Goal: Transaction & Acquisition: Purchase product/service

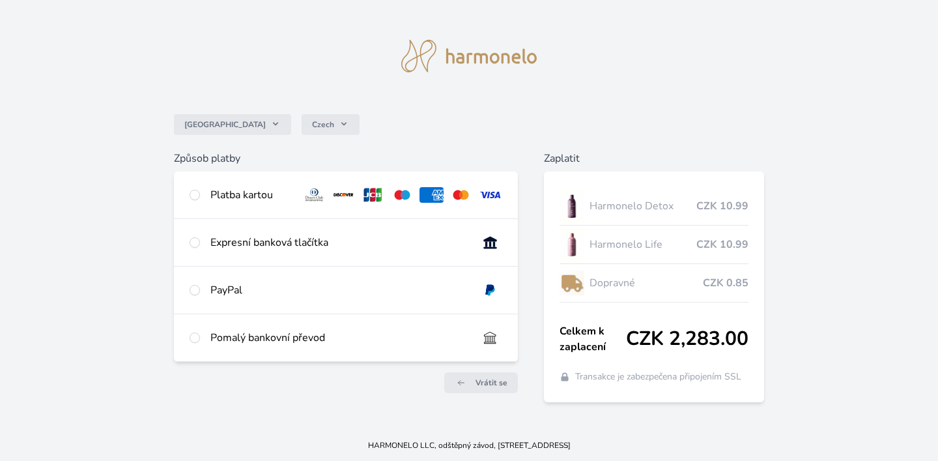
scroll to position [12, 0]
click at [230, 248] on div "Expresní banková tlačítka" at bounding box center [338, 243] width 257 height 16
radio input "true"
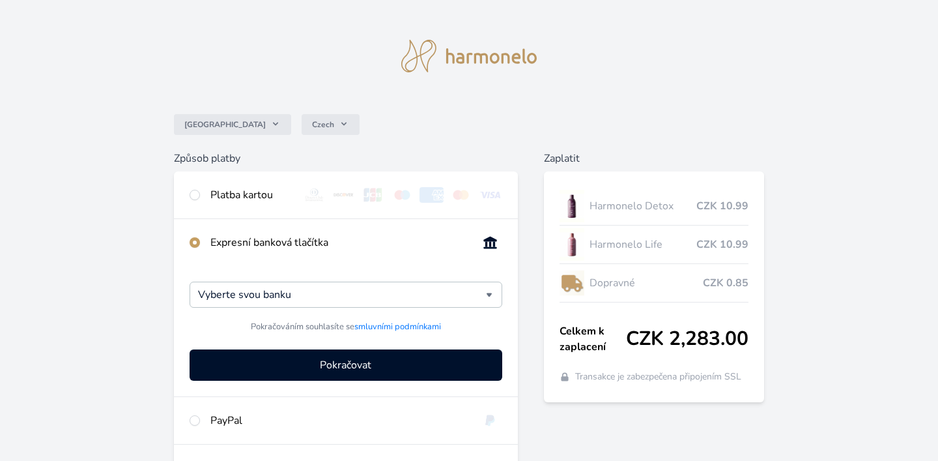
click at [154, 278] on div "Česko Czech Způsob platby Platba kartou Číslo karty <p>Your browser does not su…" at bounding box center [469, 274] width 938 height 572
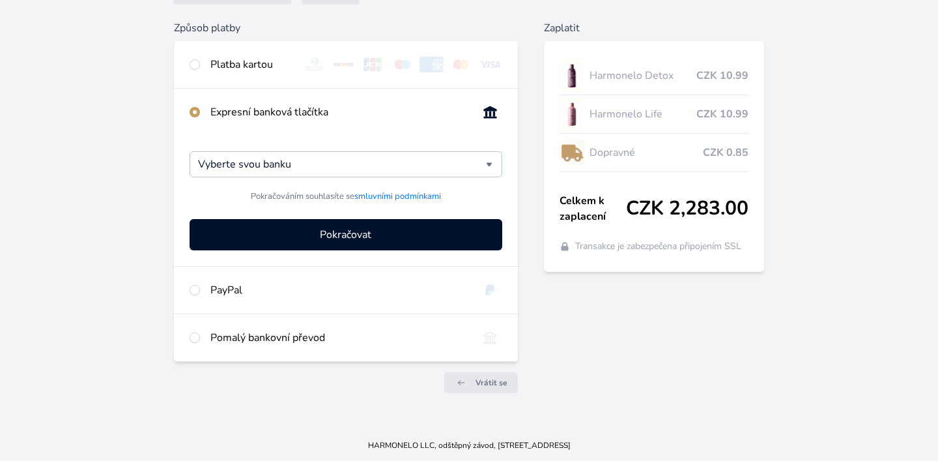
scroll to position [143, 0]
click at [575, 384] on div "Zaplatit Harmonelo Detox CZK 10.99 Harmonelo Life CZK 10.99 Dopravné CZK 0.85 C…" at bounding box center [654, 211] width 221 height 383
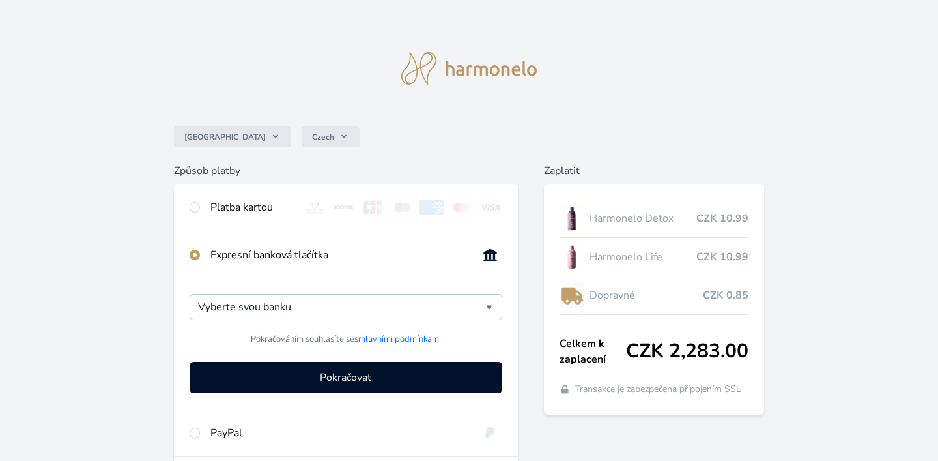
scroll to position [0, 0]
click at [142, 121] on div "Česko Czech Způsob platby Platba kartou Číslo karty <p>Your browser does not su…" at bounding box center [469, 286] width 938 height 572
click at [195, 253] on input "radio" at bounding box center [195, 255] width 10 height 10
click at [196, 210] on input "radio" at bounding box center [195, 207] width 10 height 10
radio input "true"
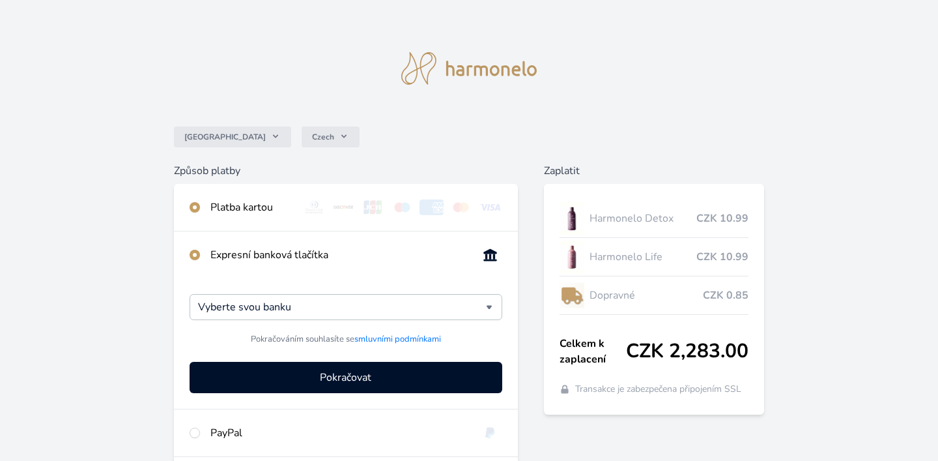
radio input "false"
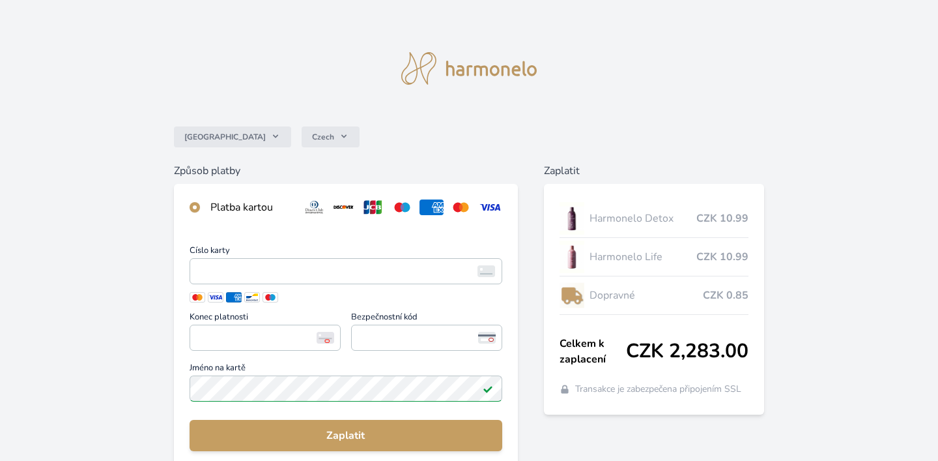
click at [119, 253] on div "Česko Czech Způsob platby Platba kartou Číslo karty <p>Your browser does not su…" at bounding box center [469, 346] width 938 height 693
click at [709, 107] on div "Česko Czech Způsob platby Platba kartou Číslo karty <p>Your browser does not su…" at bounding box center [469, 346] width 938 height 693
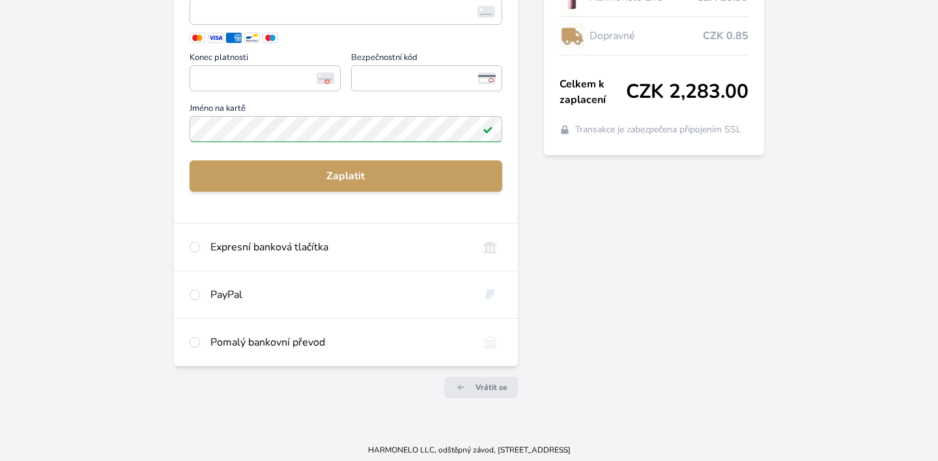
scroll to position [259, 0]
click at [240, 241] on div "Expresní banková tlačítka" at bounding box center [338, 248] width 257 height 16
radio input "false"
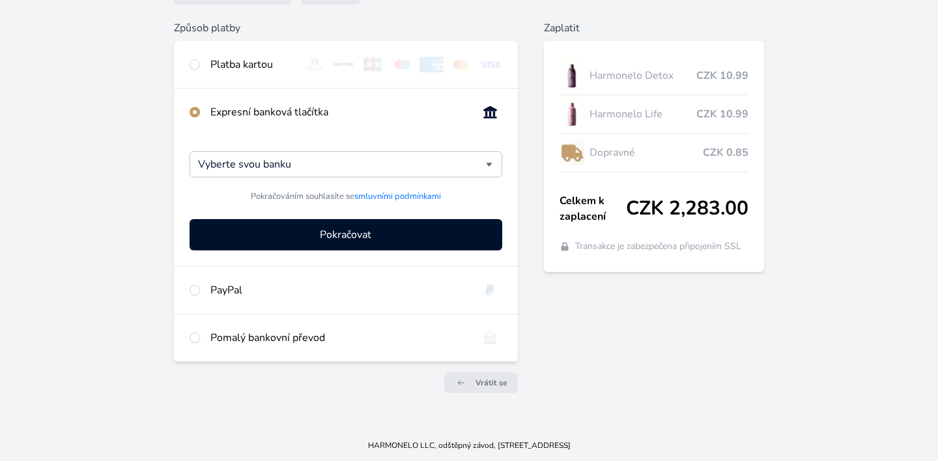
click at [246, 339] on div "Pomalý bankovní převod" at bounding box center [338, 338] width 257 height 16
radio input "false"
radio input "true"
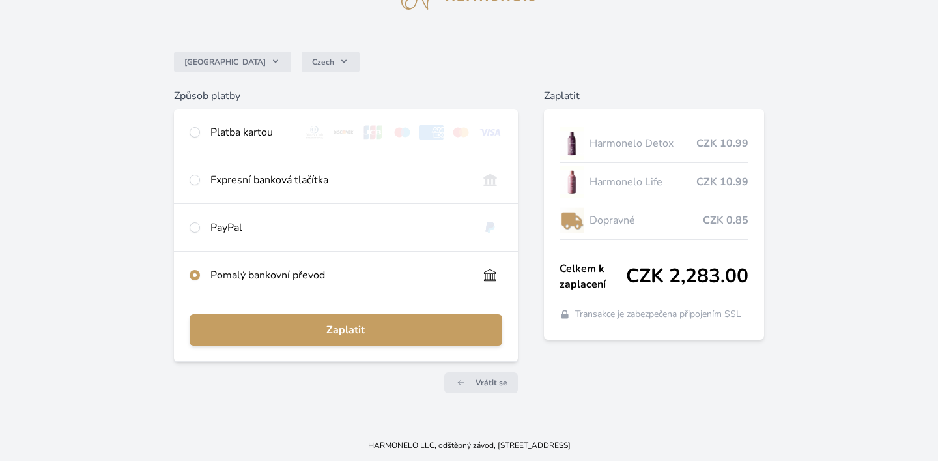
scroll to position [75, 0]
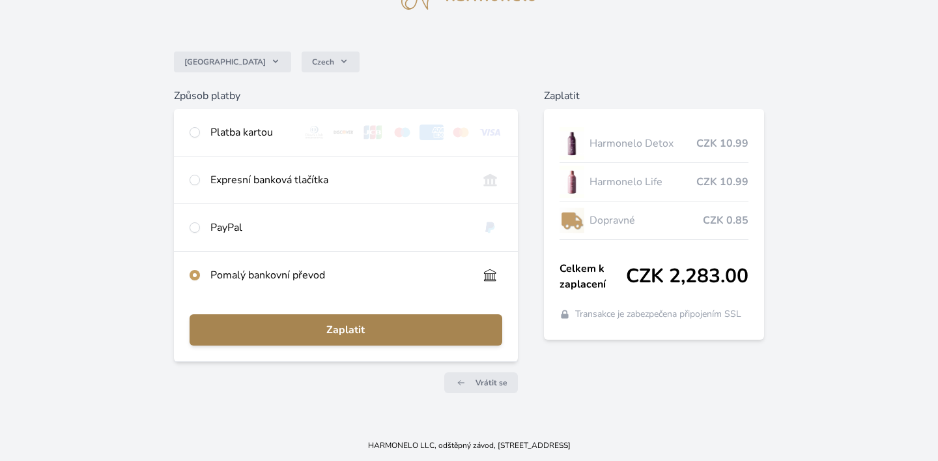
click at [336, 335] on span "Zaplatit" at bounding box center [346, 330] width 292 height 16
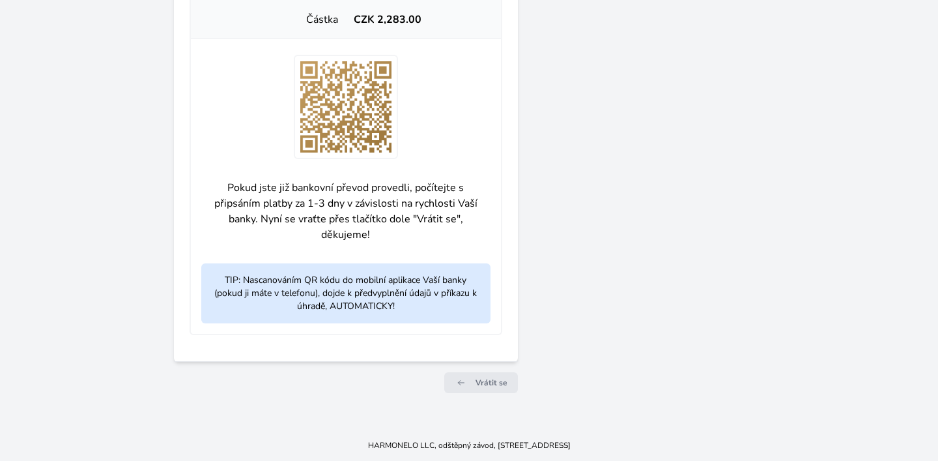
scroll to position [578, 0]
click at [479, 386] on span "Vrátit se" at bounding box center [492, 382] width 32 height 10
